Goal: Information Seeking & Learning: Learn about a topic

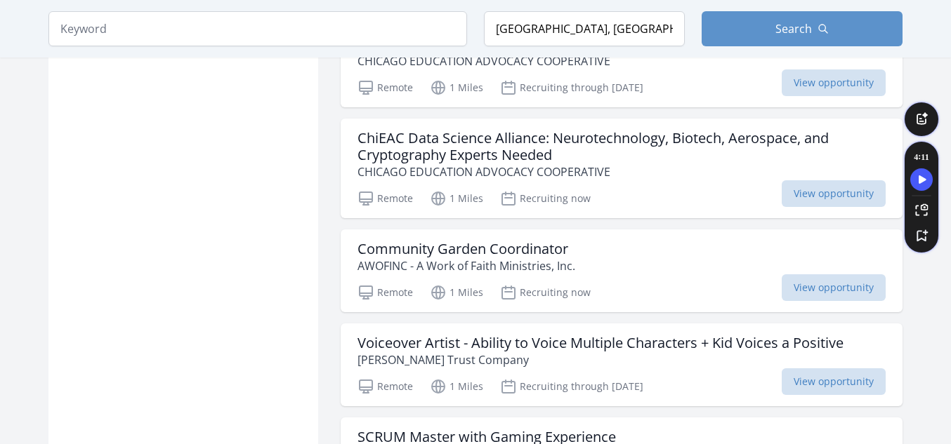
scroll to position [11052, 0]
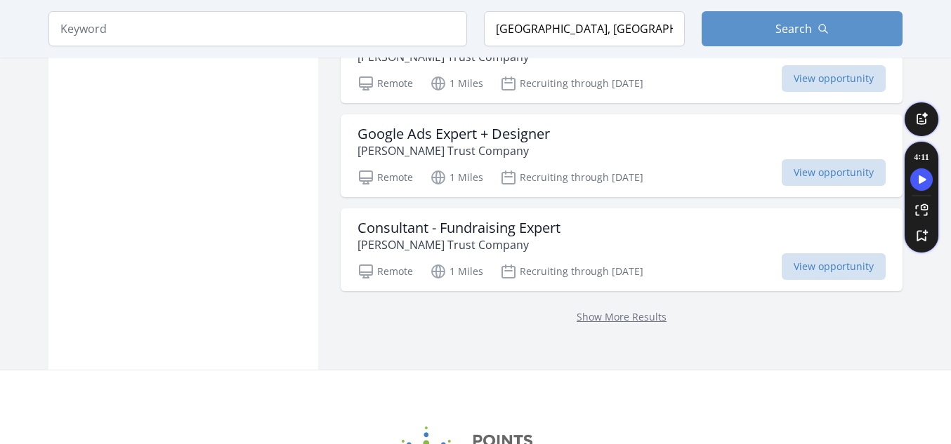
scroll to position [11336, 0]
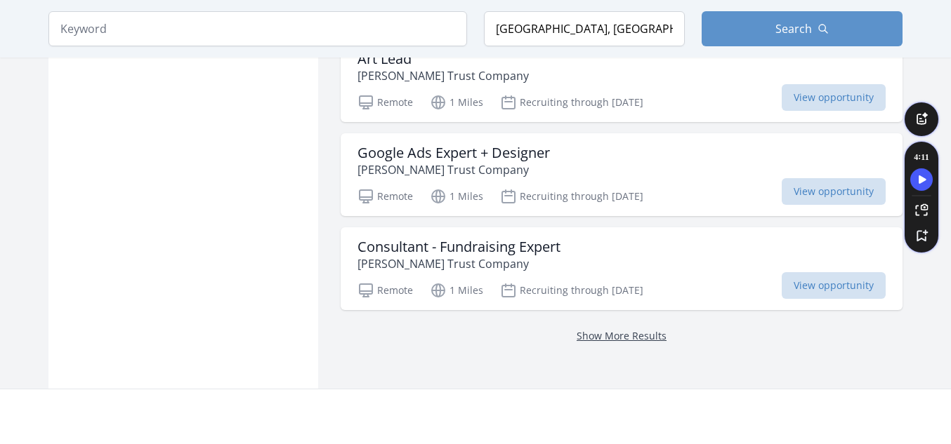
click at [637, 329] on link "Show More Results" at bounding box center [621, 335] width 90 height 13
click at [609, 329] on link "Show More Results" at bounding box center [621, 335] width 90 height 13
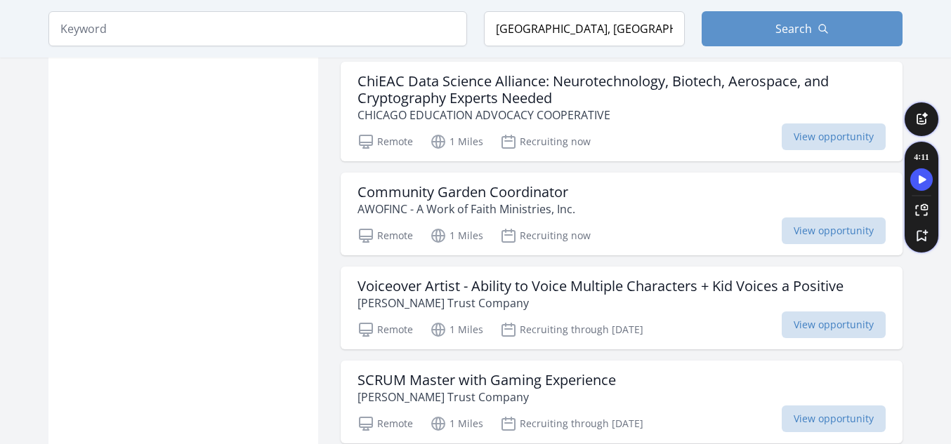
scroll to position [11506, 0]
